Goal: Task Accomplishment & Management: Manage account settings

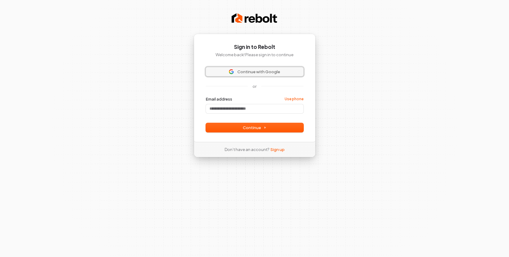
click at [272, 71] on span "Continue with Google" at bounding box center [259, 71] width 43 height 5
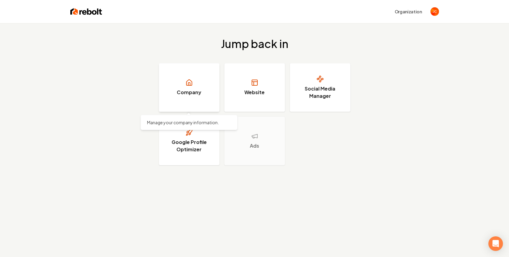
click at [185, 93] on h3 "Company" at bounding box center [189, 92] width 25 height 7
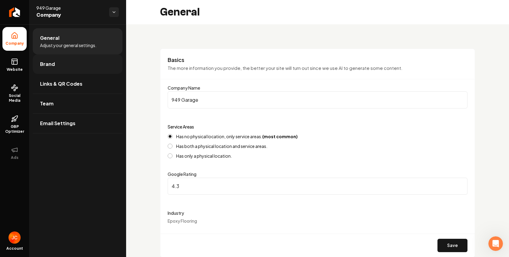
click at [66, 62] on link "Brand" at bounding box center [78, 63] width 90 height 19
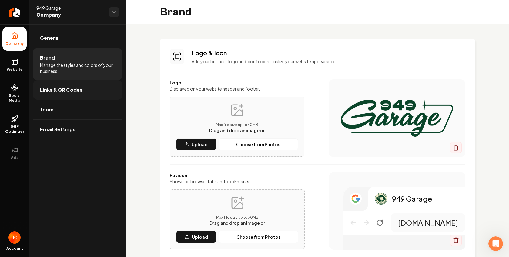
click at [69, 86] on span "Links & QR Codes" at bounding box center [61, 89] width 42 height 7
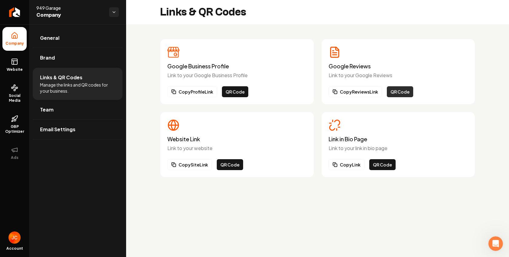
click at [395, 92] on button "QR Code" at bounding box center [400, 91] width 26 height 11
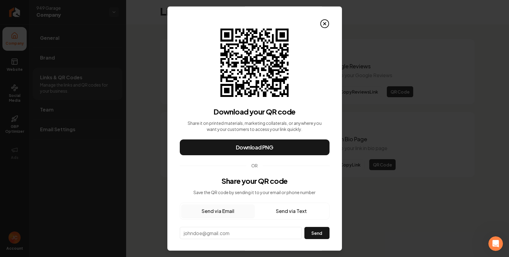
click at [292, 210] on button "Send via Text" at bounding box center [291, 210] width 73 height 13
click at [225, 212] on button "Send via Email" at bounding box center [217, 210] width 73 height 13
click at [291, 209] on button "Send via Text" at bounding box center [291, 210] width 73 height 13
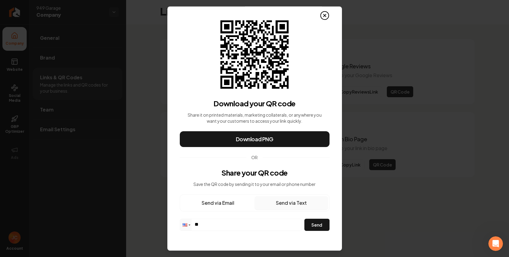
click at [257, 220] on input "**" at bounding box center [241, 224] width 122 height 11
type input "**********"
click at [316, 229] on button "Send" at bounding box center [317, 224] width 25 height 12
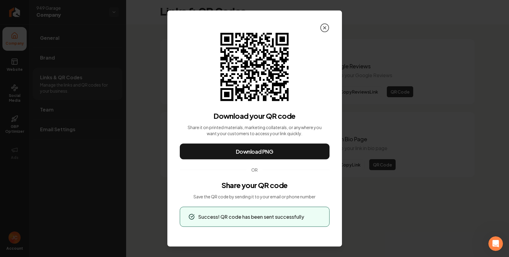
click at [326, 28] on icon at bounding box center [325, 28] width 10 height 10
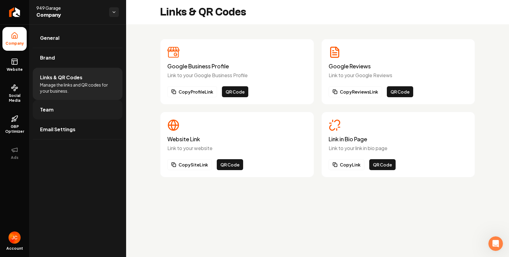
click at [66, 105] on link "Team" at bounding box center [78, 109] width 90 height 19
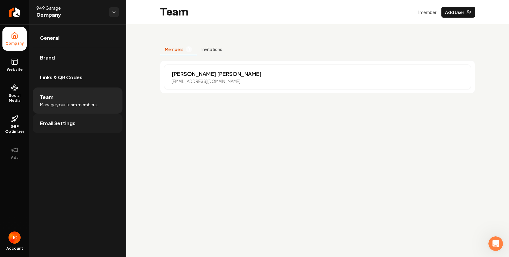
click at [84, 123] on link "Email Settings" at bounding box center [78, 122] width 90 height 19
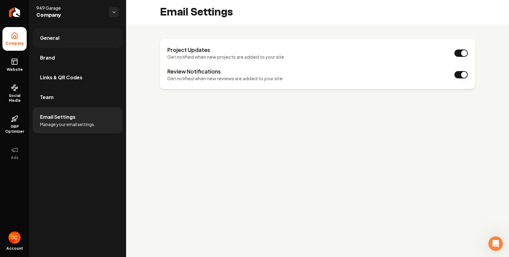
click at [59, 40] on link "General" at bounding box center [78, 37] width 90 height 19
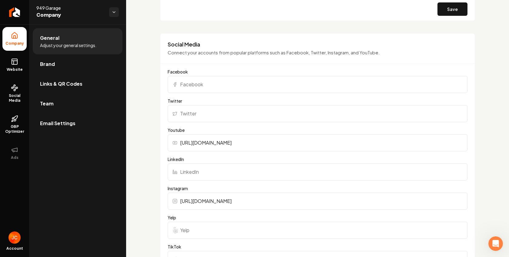
scroll to position [525, 0]
click at [237, 85] on input "Facebook" at bounding box center [318, 84] width 300 height 17
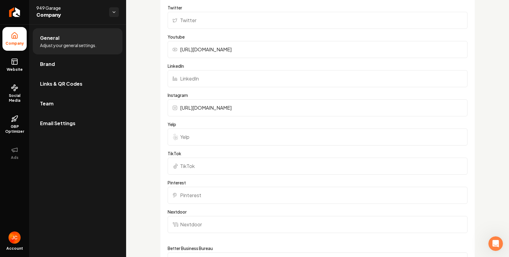
scroll to position [611, 0]
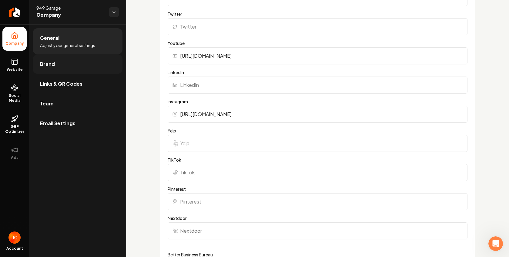
click at [57, 68] on link "Brand" at bounding box center [78, 63] width 90 height 19
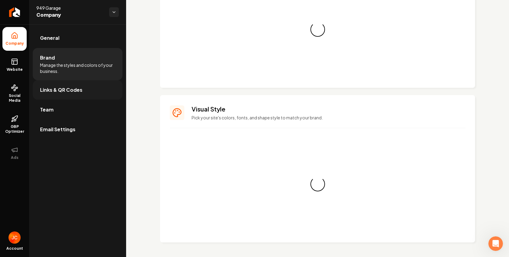
scroll to position [497, 0]
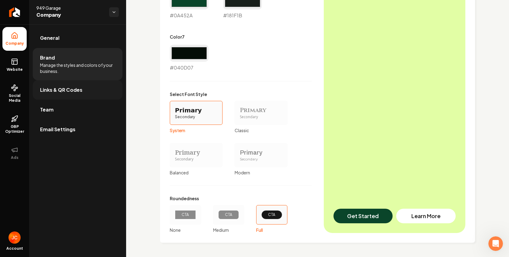
click at [55, 96] on link "Links & QR Codes" at bounding box center [78, 89] width 90 height 19
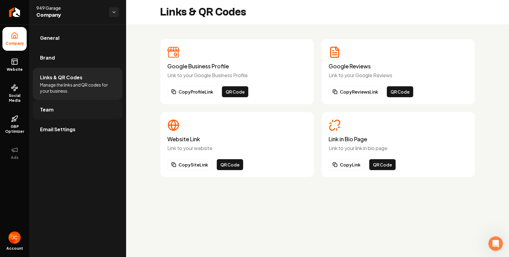
click at [48, 113] on link "Team" at bounding box center [78, 109] width 90 height 19
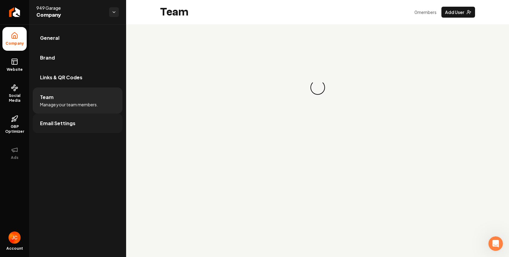
click at [49, 123] on span "Email Settings" at bounding box center [57, 123] width 35 height 7
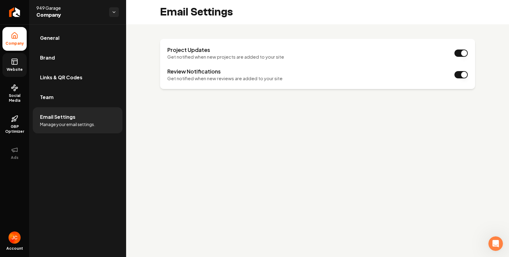
click at [12, 67] on link "Website" at bounding box center [14, 65] width 24 height 24
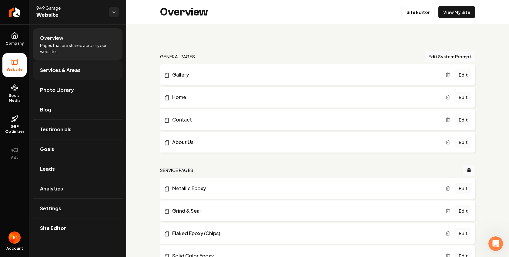
click at [74, 70] on span "Services & Areas" at bounding box center [60, 69] width 41 height 7
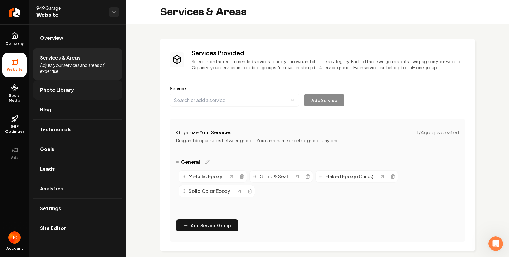
click at [69, 91] on span "Photo Library" at bounding box center [57, 89] width 34 height 7
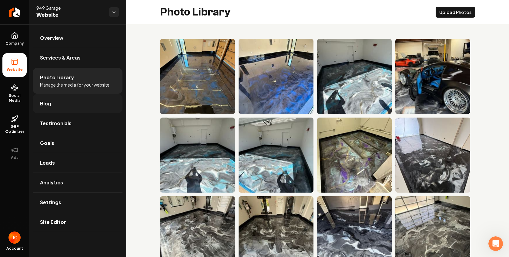
click at [53, 103] on link "Blog" at bounding box center [78, 103] width 90 height 19
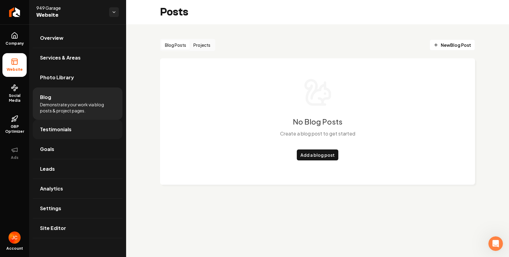
click at [62, 129] on span "Testimonials" at bounding box center [56, 129] width 32 height 7
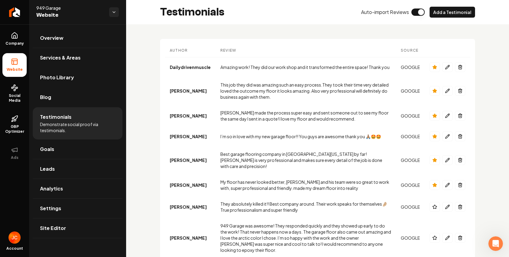
scroll to position [8, 0]
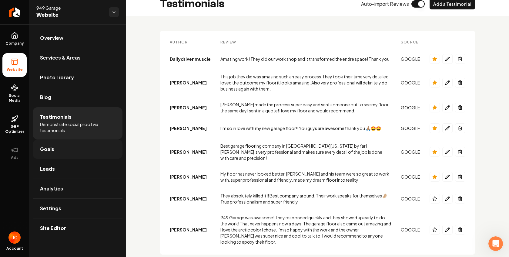
click at [52, 146] on span "Goals" at bounding box center [47, 148] width 14 height 7
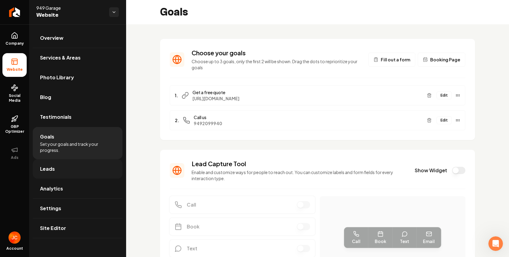
click at [64, 169] on link "Leads" at bounding box center [78, 168] width 90 height 19
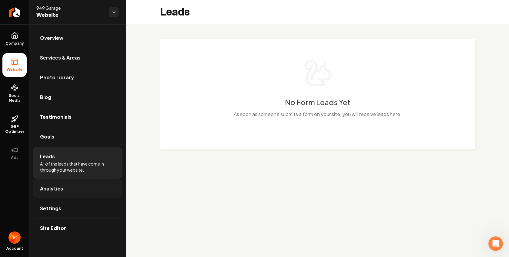
click at [59, 187] on span "Analytics" at bounding box center [51, 188] width 23 height 7
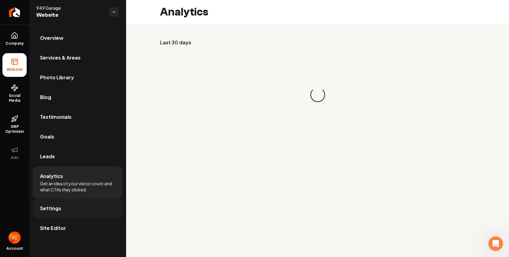
click at [61, 208] on link "Settings" at bounding box center [78, 207] width 90 height 19
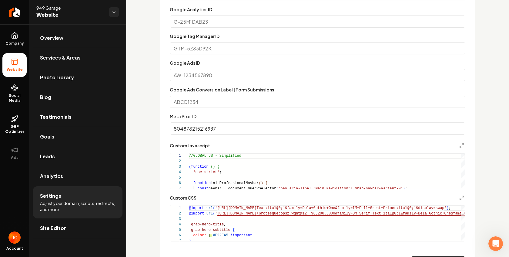
scroll to position [303, 0]
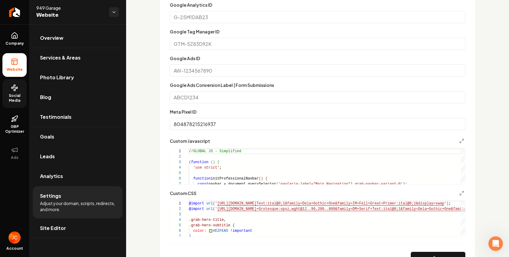
click at [11, 93] on span "Social Media" at bounding box center [14, 98] width 24 height 10
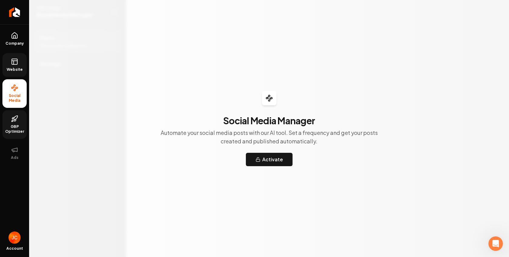
click at [18, 123] on link "GBP Optimizer" at bounding box center [14, 124] width 24 height 29
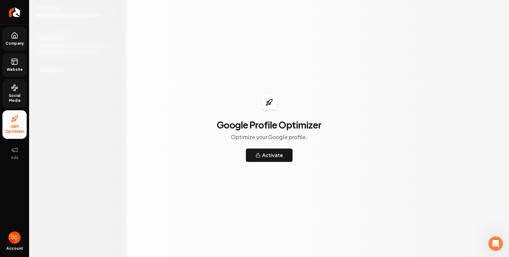
click at [15, 29] on link "Company" at bounding box center [14, 39] width 24 height 24
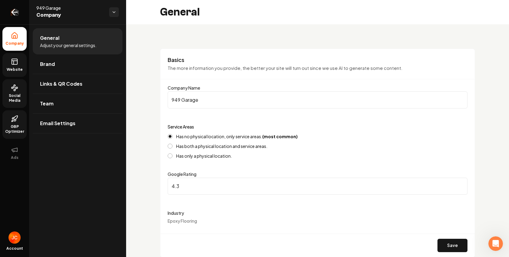
click at [19, 12] on icon "Return to dashboard" at bounding box center [15, 12] width 10 height 10
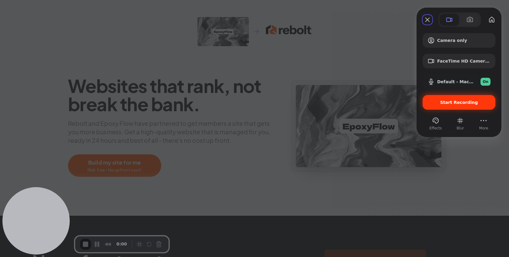
click at [477, 103] on span "Start Recording" at bounding box center [459, 102] width 63 height 5
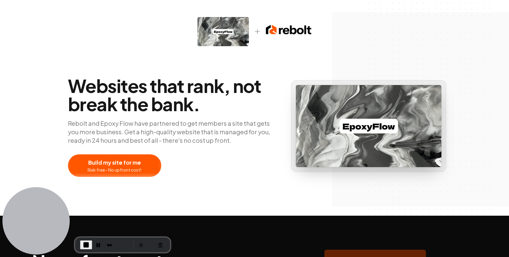
click at [127, 167] on div at bounding box center [114, 165] width 93 height 22
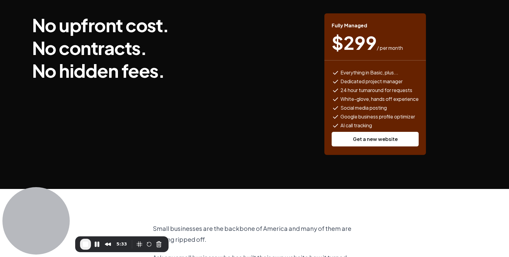
scroll to position [235, 0]
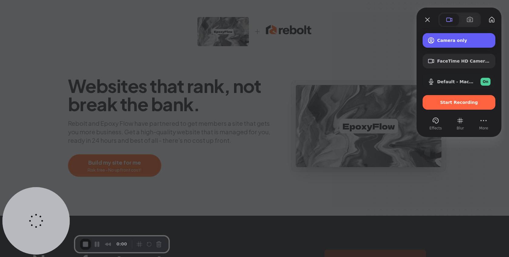
click at [447, 45] on div "Camera only" at bounding box center [459, 40] width 73 height 15
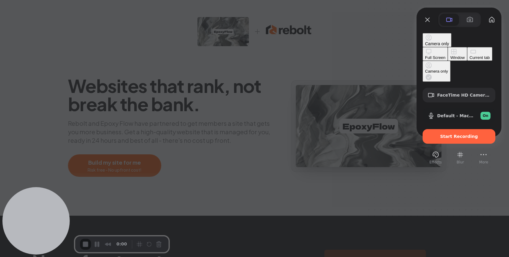
click at [448, 58] on button "Window" at bounding box center [457, 54] width 19 height 14
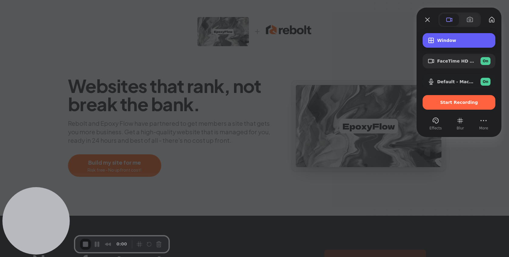
click at [448, 42] on span "Window" at bounding box center [464, 40] width 53 height 5
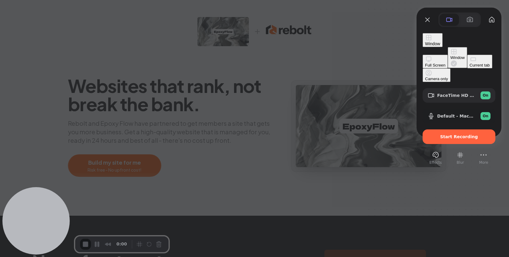
click at [425, 63] on div "Full Screen" at bounding box center [435, 65] width 20 height 5
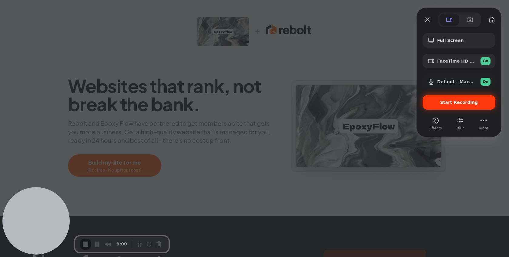
click at [453, 103] on span "Start Recording" at bounding box center [460, 102] width 38 height 5
click at [439, 102] on span "Start Recording" at bounding box center [459, 102] width 63 height 5
click at [442, 101] on span "Start Recording" at bounding box center [459, 102] width 63 height 5
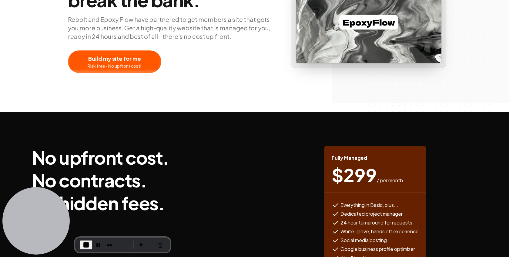
scroll to position [104, 0]
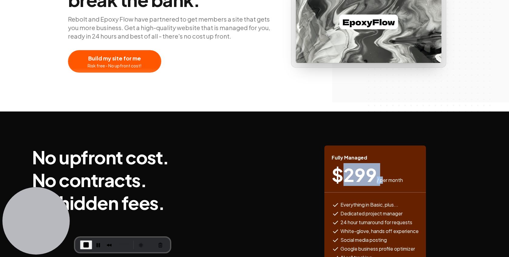
drag, startPoint x: 340, startPoint y: 174, endPoint x: 381, endPoint y: 177, distance: 41.3
click at [381, 177] on div "$ 299 / per month" at bounding box center [375, 174] width 87 height 18
click at [354, 175] on span "$ 299" at bounding box center [354, 174] width 45 height 18
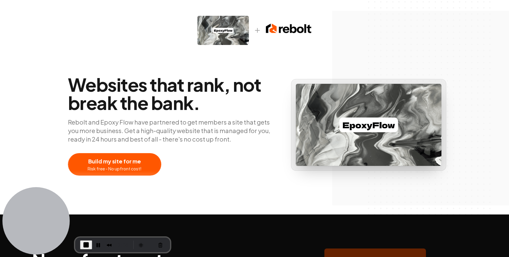
scroll to position [0, 0]
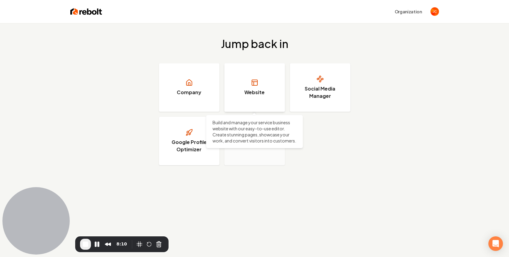
click at [257, 70] on link "Website" at bounding box center [255, 87] width 61 height 49
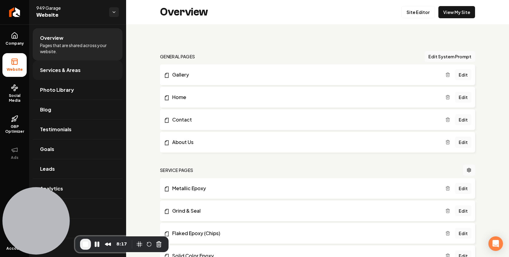
click at [74, 69] on span "Services & Areas" at bounding box center [60, 69] width 41 height 7
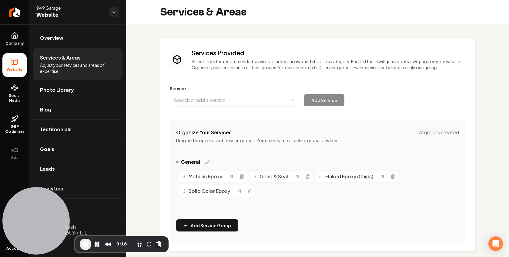
click at [84, 243] on span "End Recording" at bounding box center [85, 243] width 7 height 7
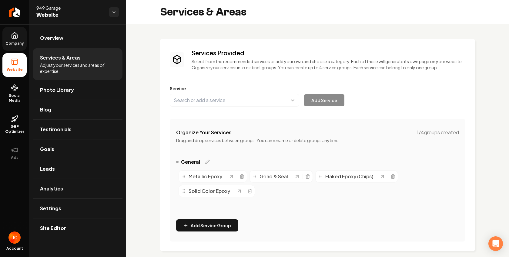
click at [15, 42] on span "Company" at bounding box center [14, 43] width 23 height 5
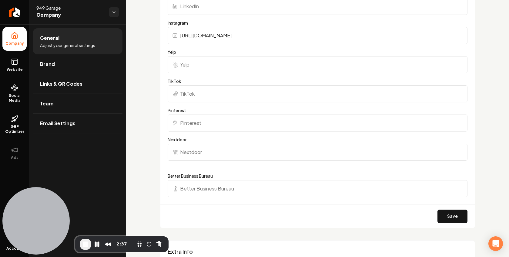
scroll to position [696, 0]
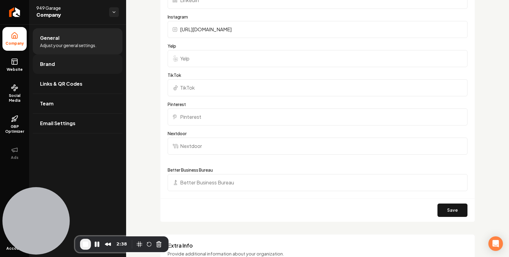
click at [56, 65] on link "Brand" at bounding box center [78, 63] width 90 height 19
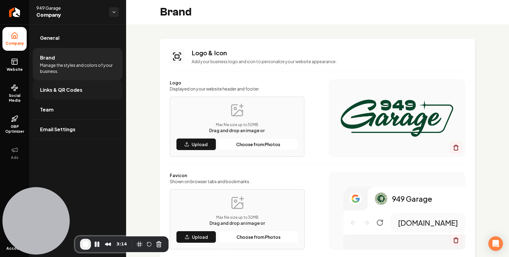
click at [67, 85] on link "Links & QR Codes" at bounding box center [78, 89] width 90 height 19
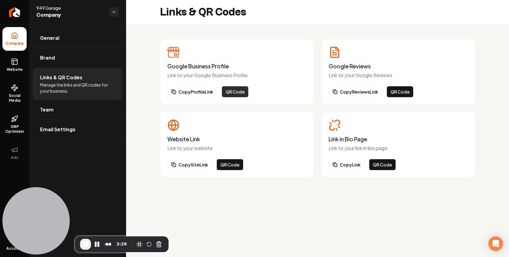
click at [235, 90] on button "QR Code" at bounding box center [235, 91] width 26 height 11
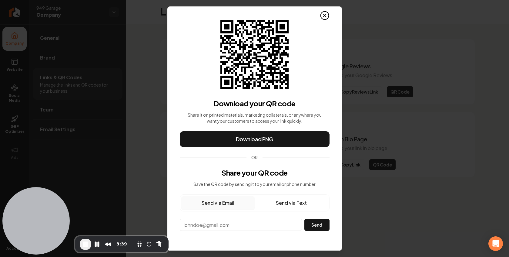
scroll to position [8, 0]
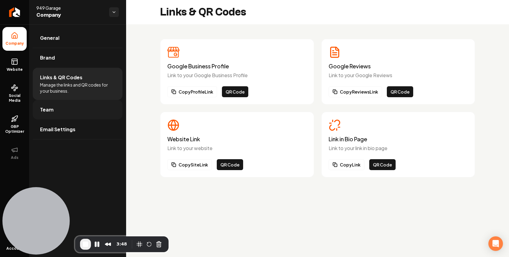
click at [72, 114] on link "Team" at bounding box center [78, 109] width 90 height 19
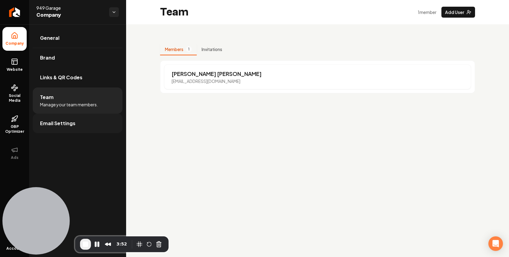
click at [65, 127] on link "Email Settings" at bounding box center [78, 122] width 90 height 19
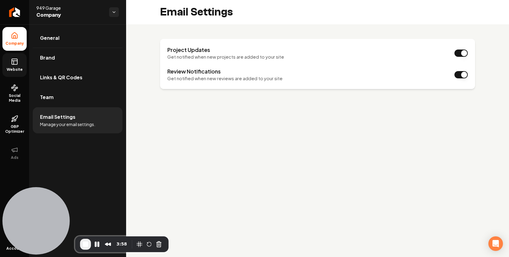
click at [14, 61] on icon at bounding box center [14, 61] width 5 height 0
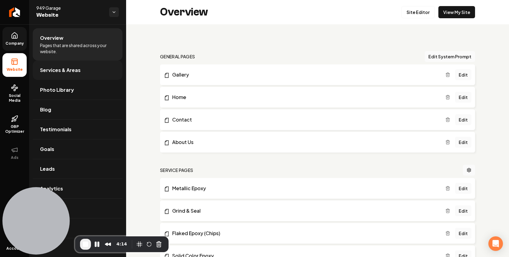
click at [60, 73] on span "Services & Areas" at bounding box center [60, 69] width 41 height 7
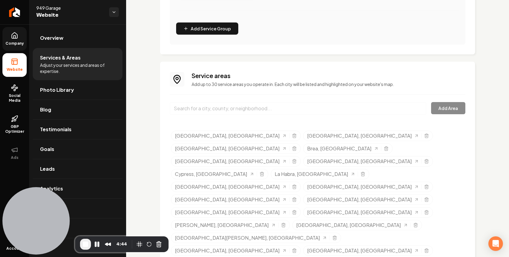
scroll to position [196, 0]
click at [73, 90] on link "Photo Library" at bounding box center [78, 89] width 90 height 19
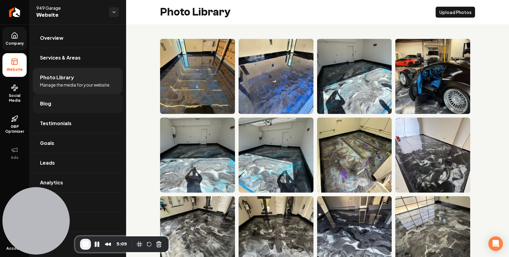
click at [62, 105] on link "Blog" at bounding box center [78, 103] width 90 height 19
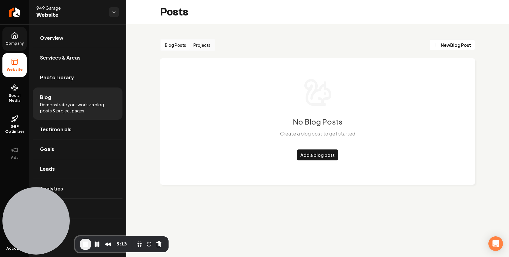
click at [203, 41] on button "Projects" at bounding box center [202, 45] width 24 height 10
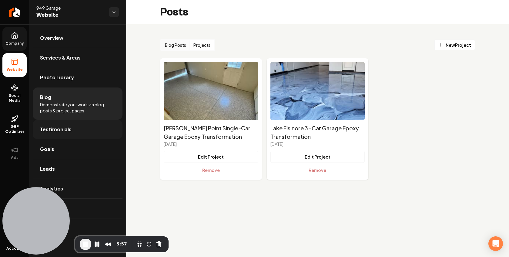
click at [70, 129] on link "Testimonials" at bounding box center [78, 129] width 90 height 19
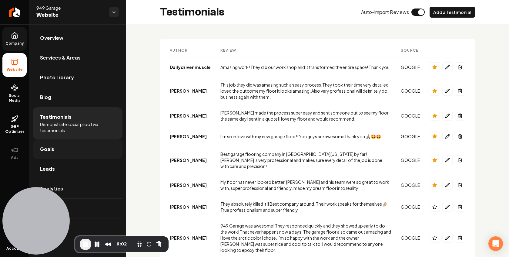
click at [72, 153] on link "Goals" at bounding box center [78, 148] width 90 height 19
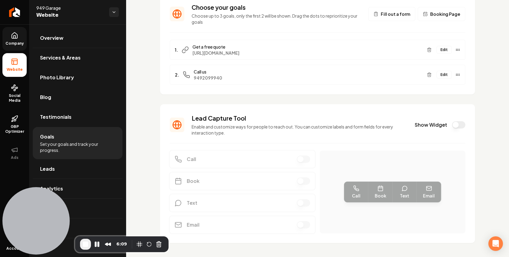
scroll to position [56, 0]
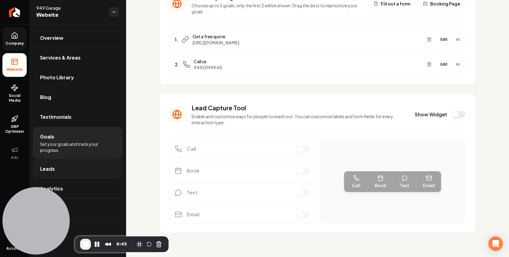
click at [91, 171] on link "Leads" at bounding box center [78, 168] width 90 height 19
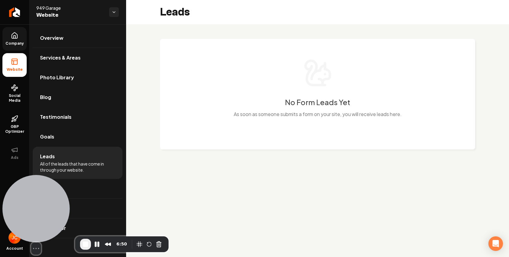
click at [63, 188] on div "Select video screen size" at bounding box center [35, 214] width 67 height 79
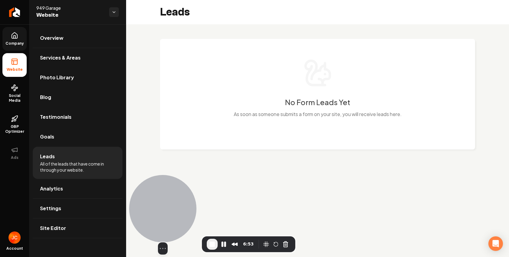
drag, startPoint x: 45, startPoint y: 201, endPoint x: 172, endPoint y: 203, distance: 126.8
click at [172, 203] on div at bounding box center [162, 208] width 67 height 67
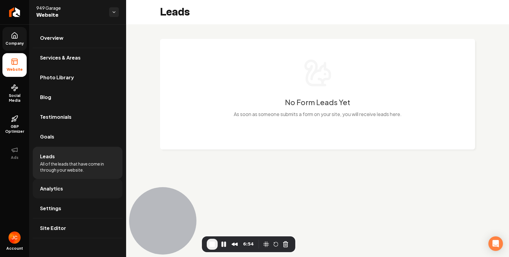
click at [56, 189] on span "Analytics" at bounding box center [51, 188] width 23 height 7
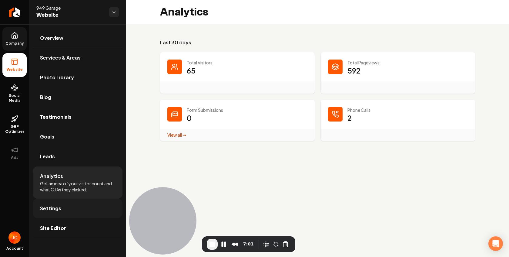
click at [73, 214] on link "Settings" at bounding box center [78, 207] width 90 height 19
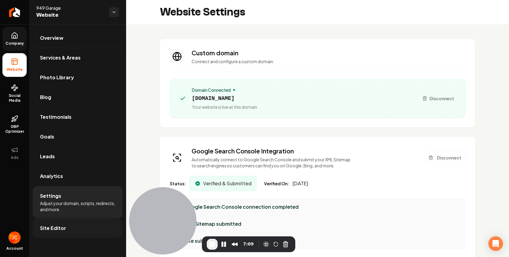
click at [52, 229] on span "Site Editor" at bounding box center [53, 227] width 26 height 7
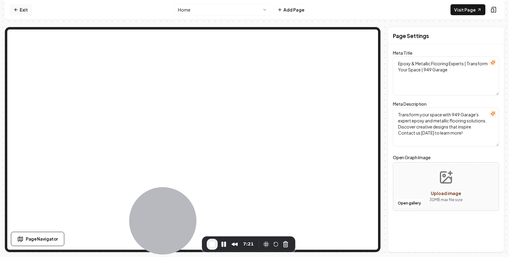
click at [21, 12] on link "Exit" at bounding box center [21, 9] width 22 height 11
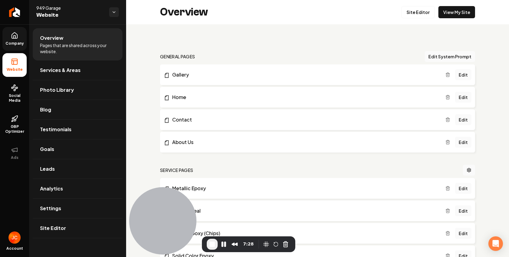
click at [17, 45] on span "Company" at bounding box center [14, 43] width 23 height 5
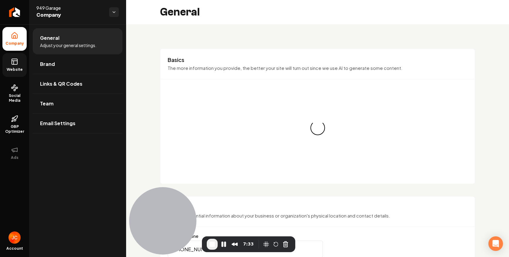
click at [19, 64] on link "Website" at bounding box center [14, 65] width 24 height 24
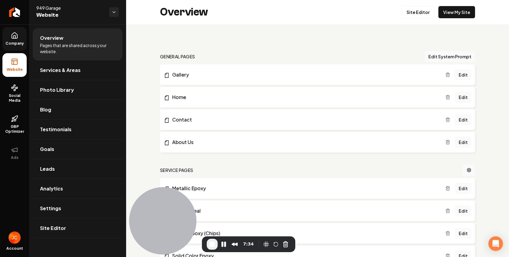
click at [15, 42] on span "Company" at bounding box center [14, 43] width 23 height 5
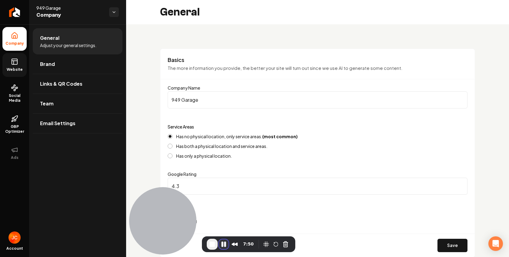
click at [225, 245] on button "Pause Recording" at bounding box center [224, 244] width 10 height 10
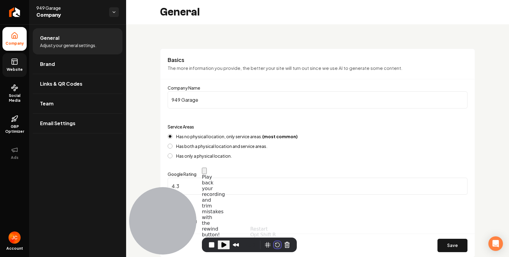
click at [275, 244] on button "Restart Recording" at bounding box center [277, 244] width 7 height 7
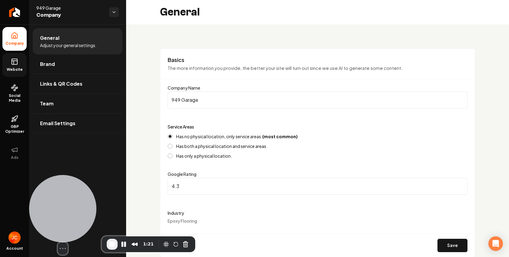
drag, startPoint x: 178, startPoint y: 223, endPoint x: 76, endPoint y: 227, distance: 102.3
click at [76, 227] on div at bounding box center [62, 208] width 67 height 67
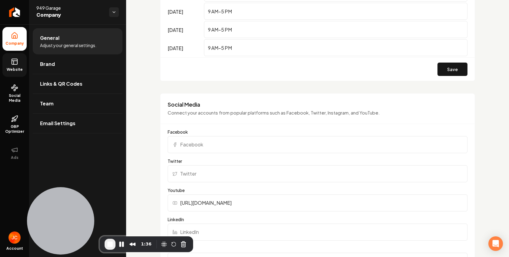
scroll to position [484, 0]
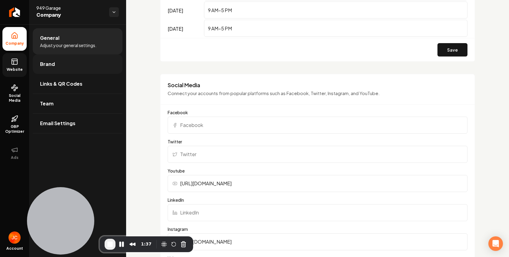
click at [56, 63] on link "Brand" at bounding box center [78, 63] width 90 height 19
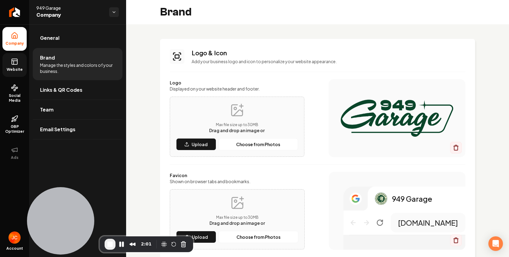
scroll to position [30, 0]
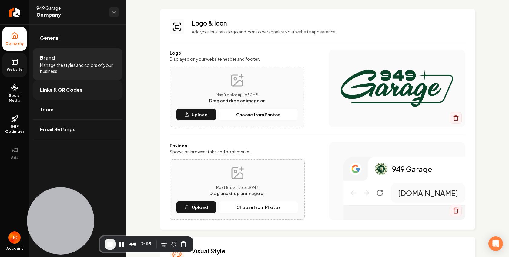
click at [70, 91] on span "Links & QR Codes" at bounding box center [61, 89] width 42 height 7
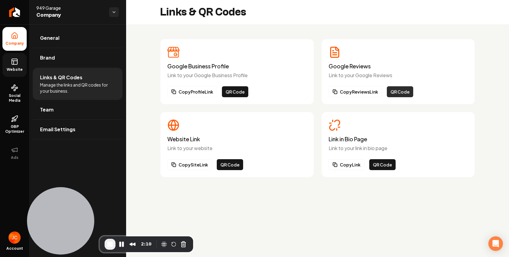
click at [396, 95] on button "QR Code" at bounding box center [400, 91] width 26 height 11
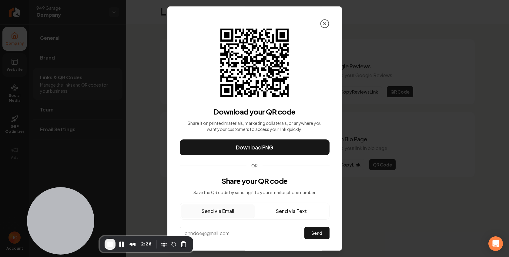
click at [327, 25] on icon at bounding box center [325, 24] width 10 height 10
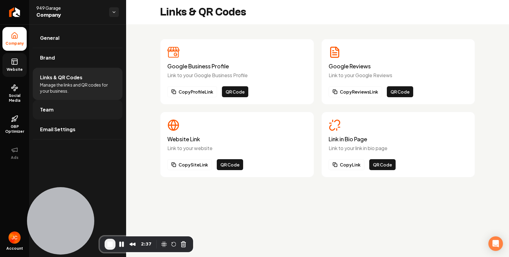
click at [59, 109] on link "Team" at bounding box center [78, 109] width 90 height 19
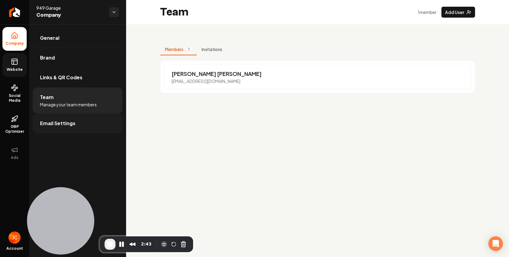
click at [69, 121] on span "Email Settings" at bounding box center [57, 123] width 35 height 7
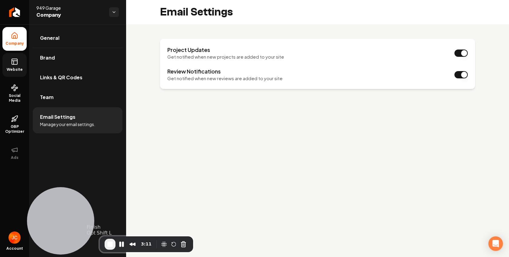
click at [109, 243] on span "End Recording" at bounding box center [109, 243] width 7 height 7
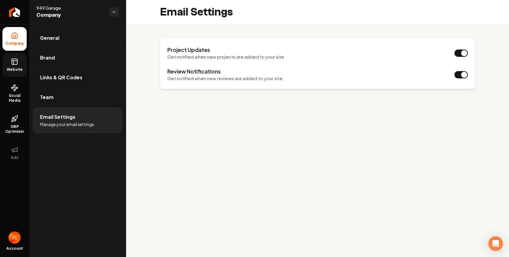
click at [20, 68] on span "Website" at bounding box center [14, 69] width 21 height 5
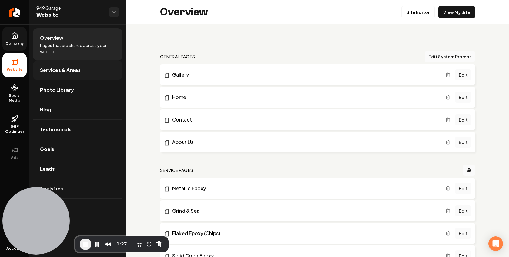
click at [69, 69] on span "Services & Areas" at bounding box center [60, 69] width 41 height 7
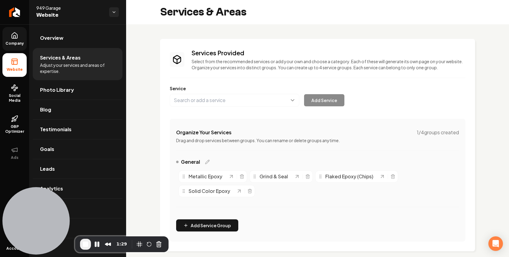
scroll to position [11, 0]
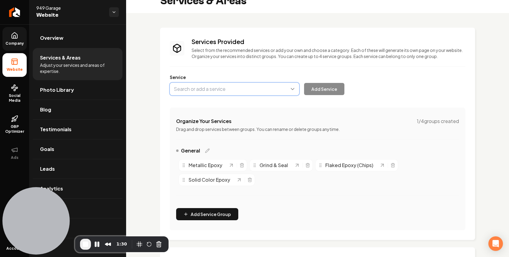
click at [250, 87] on button "Main content area" at bounding box center [235, 89] width 130 height 13
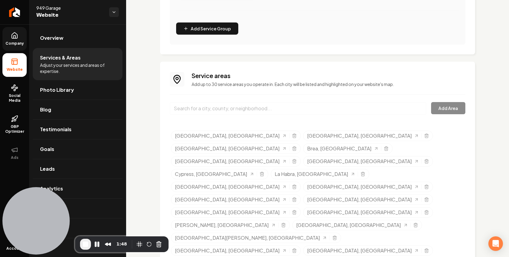
scroll to position [0, 0]
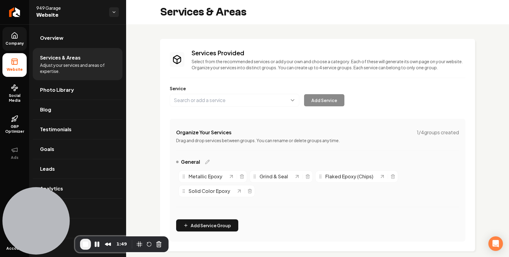
click at [69, 92] on div "Company Website Social Media GBP Optimizer Ads Account 949 Garage Website Overv…" at bounding box center [254, 128] width 509 height 257
click at [62, 91] on span "Photo Library" at bounding box center [57, 89] width 34 height 7
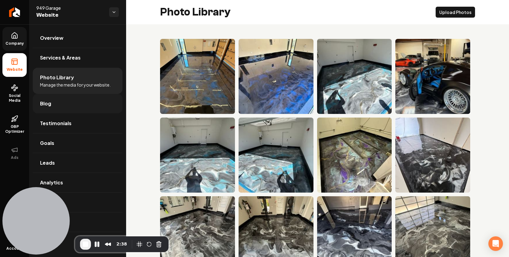
click at [65, 106] on link "Blog" at bounding box center [78, 103] width 90 height 19
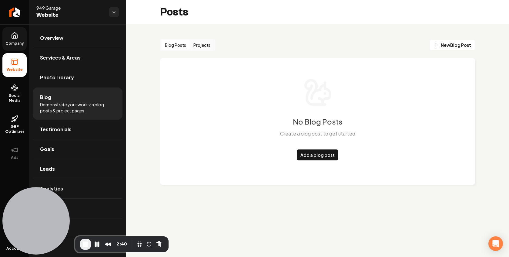
click at [201, 41] on button "Projects" at bounding box center [202, 45] width 24 height 10
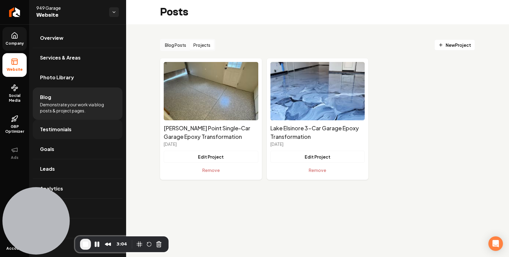
click at [70, 132] on link "Testimonials" at bounding box center [78, 129] width 90 height 19
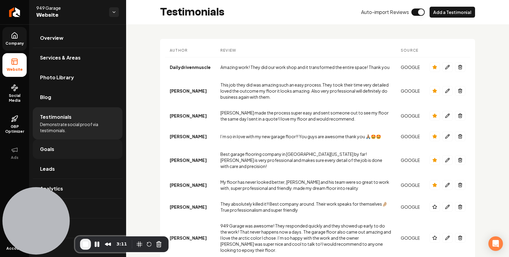
click at [53, 148] on span "Goals" at bounding box center [47, 148] width 14 height 7
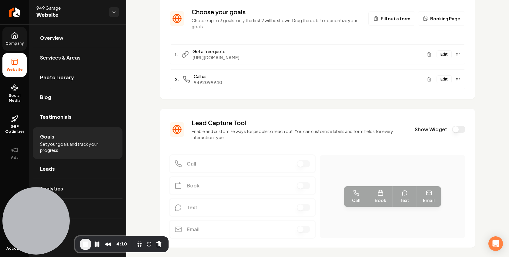
scroll to position [56, 0]
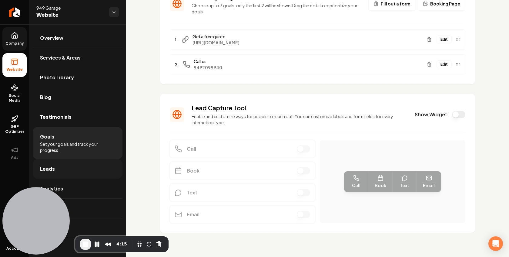
click at [66, 171] on link "Leads" at bounding box center [78, 168] width 90 height 19
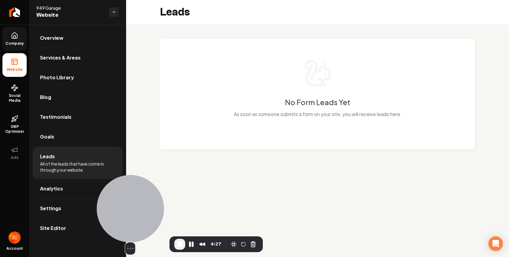
drag, startPoint x: 34, startPoint y: 209, endPoint x: 128, endPoint y: 212, distance: 94.4
click at [128, 212] on div at bounding box center [130, 208] width 67 height 67
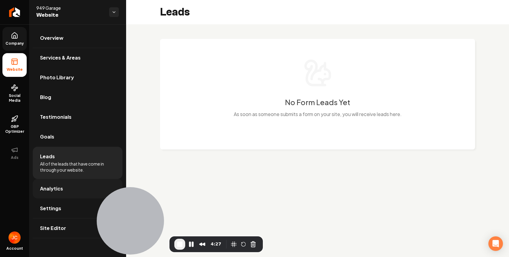
click at [58, 192] on link "Analytics" at bounding box center [78, 188] width 90 height 19
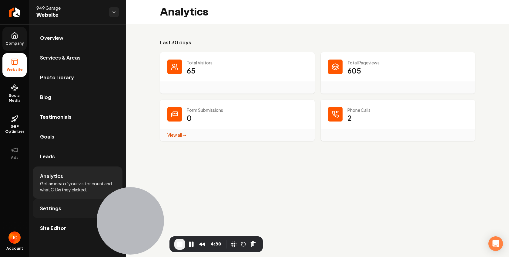
click at [53, 207] on span "Settings" at bounding box center [50, 207] width 21 height 7
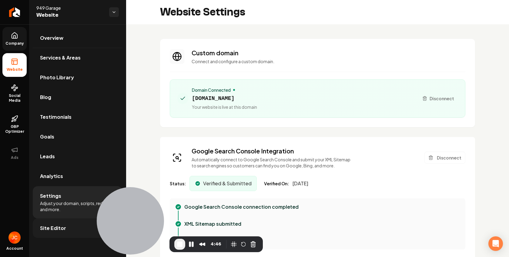
click at [52, 229] on span "Site Editor" at bounding box center [53, 227] width 26 height 7
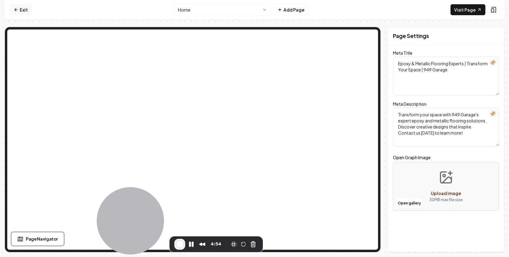
click at [26, 12] on link "Exit" at bounding box center [21, 9] width 22 height 11
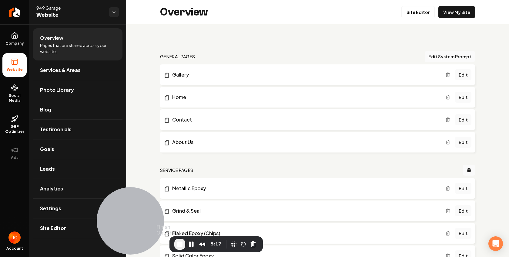
click at [180, 243] on span "End Recording" at bounding box center [179, 243] width 7 height 7
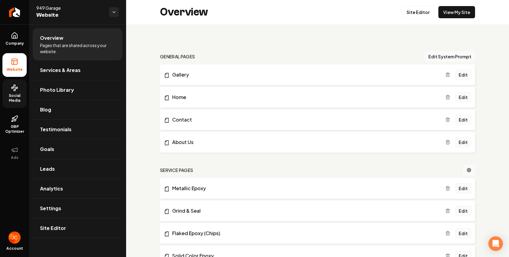
click at [17, 100] on span "Social Media" at bounding box center [14, 98] width 24 height 10
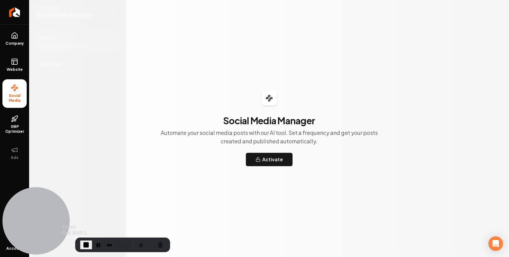
click at [85, 242] on span "End Recording" at bounding box center [86, 244] width 7 height 7
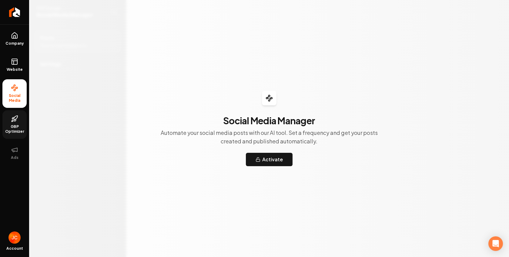
click at [17, 118] on icon at bounding box center [14, 118] width 7 height 7
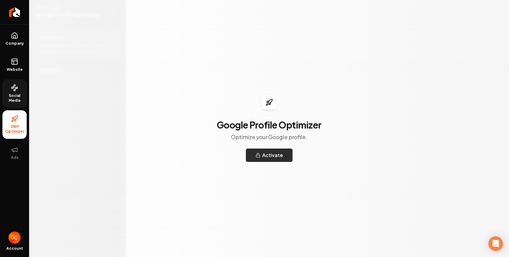
click at [270, 155] on button "Activate" at bounding box center [269, 154] width 47 height 13
click at [14, 65] on link "Website" at bounding box center [14, 65] width 24 height 24
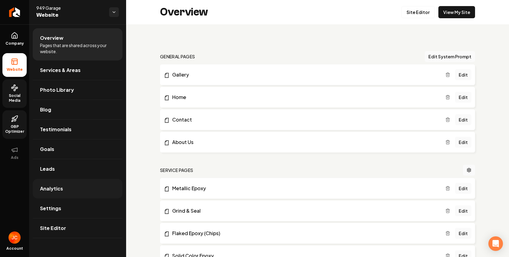
click at [69, 189] on link "Analytics" at bounding box center [78, 188] width 90 height 19
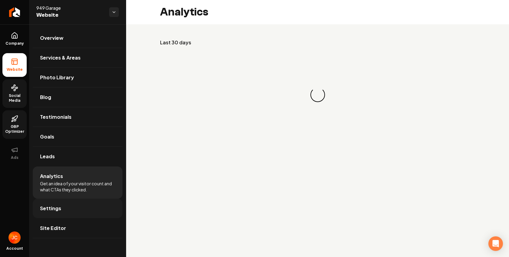
click at [82, 209] on link "Settings" at bounding box center [78, 207] width 90 height 19
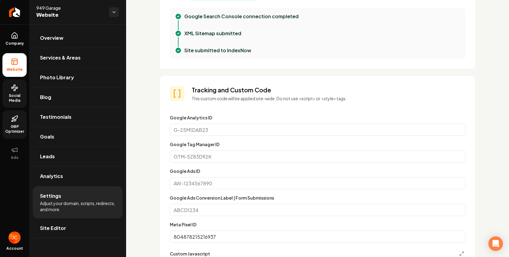
scroll to position [189, 0]
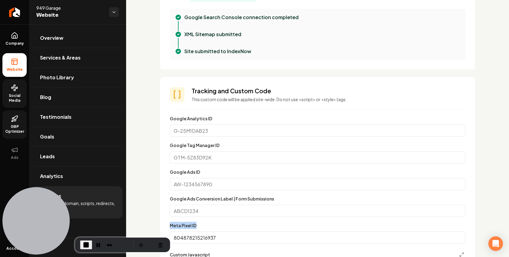
drag, startPoint x: 171, startPoint y: 225, endPoint x: 199, endPoint y: 225, distance: 28.8
click at [199, 225] on div "Meta Pixel ID 804878215216937" at bounding box center [318, 232] width 296 height 22
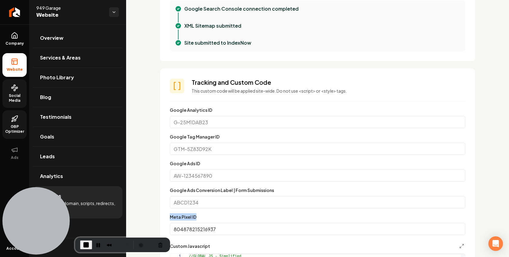
scroll to position [198, 0]
click at [201, 214] on div "Meta Pixel ID 804878215216937" at bounding box center [318, 224] width 296 height 22
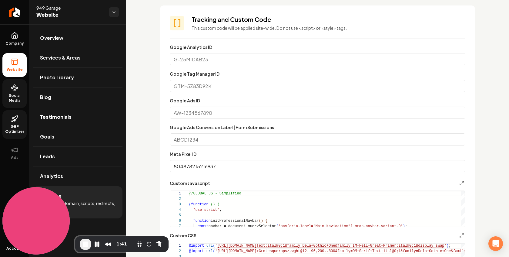
scroll to position [261, 0]
click at [231, 164] on input "804878215216937" at bounding box center [318, 166] width 296 height 12
click at [224, 154] on div "Meta Pixel ID 804878215216937" at bounding box center [318, 161] width 296 height 22
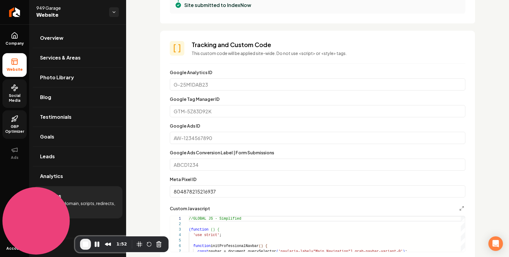
scroll to position [236, 0]
click at [88, 243] on span "End Recording" at bounding box center [85, 243] width 7 height 7
